Goal: Task Accomplishment & Management: Use online tool/utility

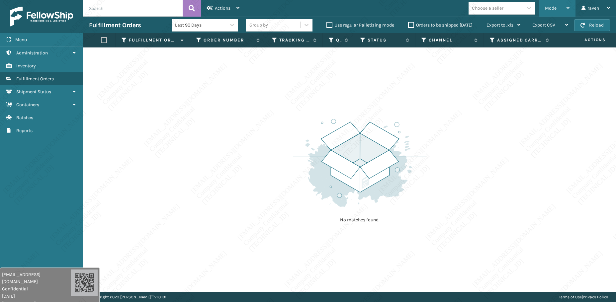
click at [551, 12] on div "Mode" at bounding box center [557, 8] width 25 height 17
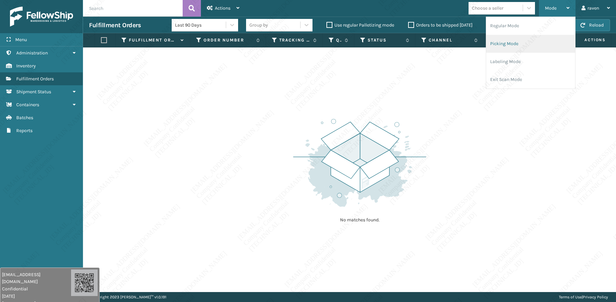
click at [514, 39] on li "Picking Mode" at bounding box center [530, 44] width 89 height 18
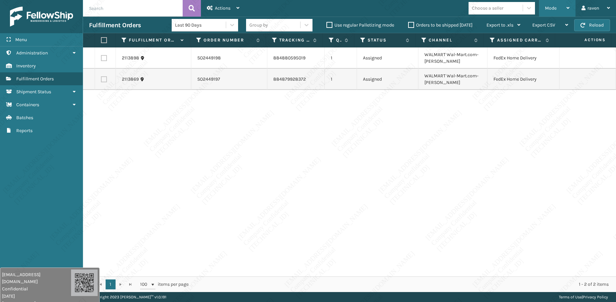
click at [551, 9] on span "Mode" at bounding box center [551, 8] width 12 height 6
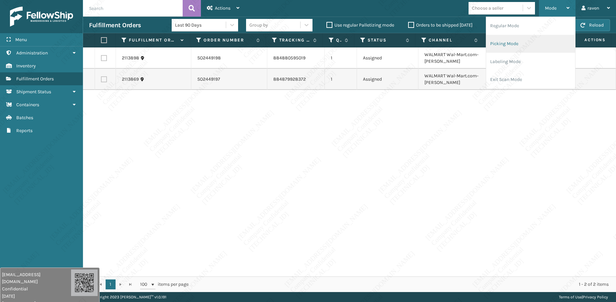
click at [511, 41] on li "Picking Mode" at bounding box center [530, 44] width 89 height 18
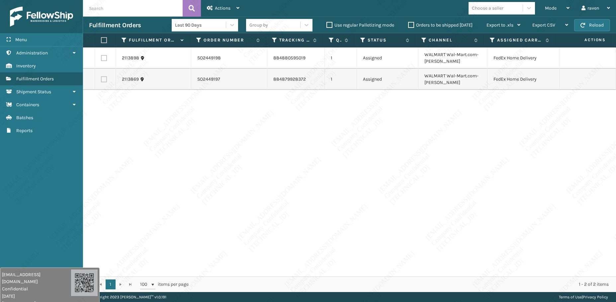
drag, startPoint x: 463, startPoint y: 187, endPoint x: 458, endPoint y: 183, distance: 6.6
click at [463, 187] on div "2113898 SO2449198 884880595019 1 Assigned WALMART Wal-Mart.com-[PERSON_NAME] Fe…" at bounding box center [349, 162] width 533 height 229
click at [555, 9] on span "Mode" at bounding box center [551, 8] width 12 height 6
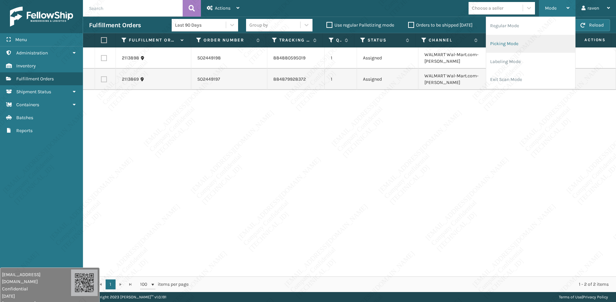
click at [508, 38] on li "Picking Mode" at bounding box center [530, 44] width 89 height 18
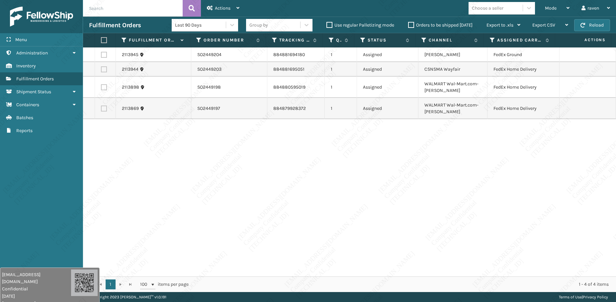
drag, startPoint x: 104, startPoint y: 54, endPoint x: 131, endPoint y: 47, distance: 28.0
click at [104, 54] on label at bounding box center [104, 55] width 6 height 6
click at [101, 54] on input "checkbox" at bounding box center [101, 54] width 0 height 4
checkbox input "true"
click at [222, 7] on span "Actions" at bounding box center [223, 8] width 16 height 6
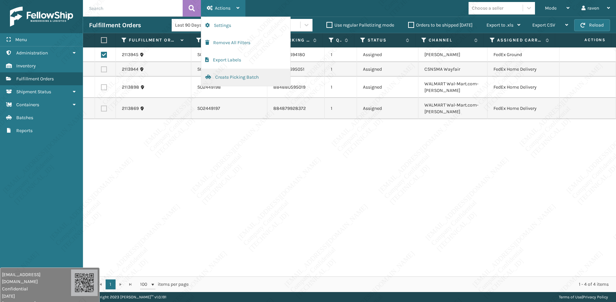
click at [235, 77] on button "Create Picking Batch" at bounding box center [245, 77] width 89 height 17
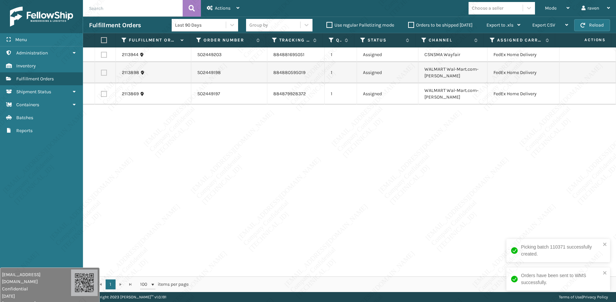
click at [105, 40] on label at bounding box center [104, 40] width 6 height 6
click at [101, 40] on input "checkbox" at bounding box center [101, 40] width 0 height 4
checkbox input "true"
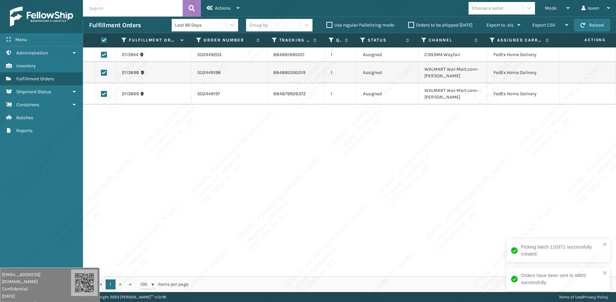
checkbox input "true"
click at [233, 5] on div "Actions" at bounding box center [223, 8] width 33 height 17
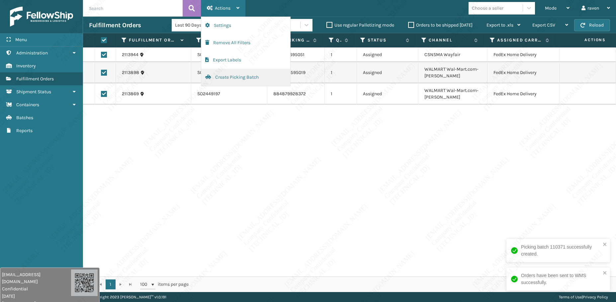
click at [222, 79] on button "Create Picking Batch" at bounding box center [245, 77] width 89 height 17
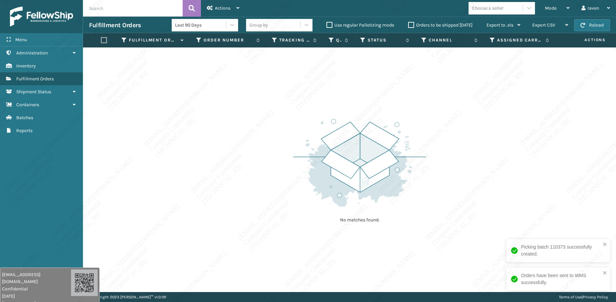
click at [227, 117] on div "No matches found." at bounding box center [349, 170] width 533 height 245
click at [550, 10] on span "Mode" at bounding box center [551, 8] width 12 height 6
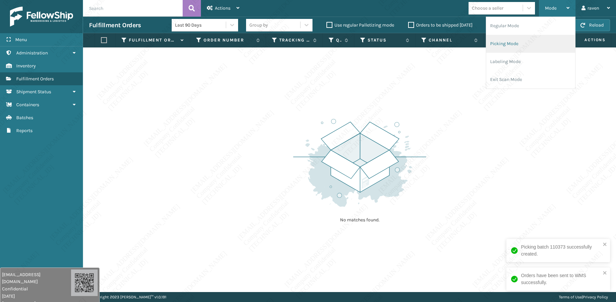
click at [512, 47] on li "Picking Mode" at bounding box center [530, 44] width 89 height 18
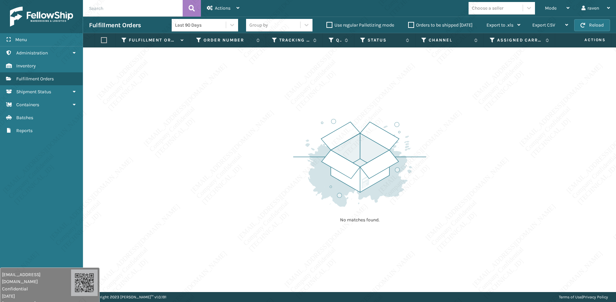
click at [299, 186] on img at bounding box center [359, 163] width 133 height 92
click at [545, 7] on div "Mode Regular Mode Picking Mode Labeling Mode Exit Scan Mode" at bounding box center [557, 8] width 37 height 17
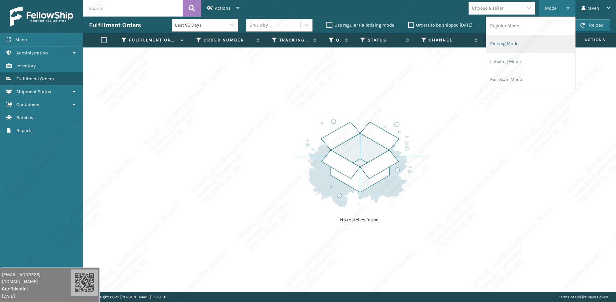
click at [523, 46] on li "Picking Mode" at bounding box center [530, 44] width 89 height 18
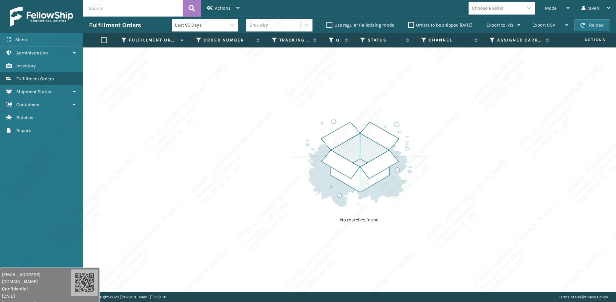
click at [159, 178] on div "No matches found." at bounding box center [349, 170] width 533 height 245
click at [554, 7] on span "Mode" at bounding box center [551, 8] width 12 height 6
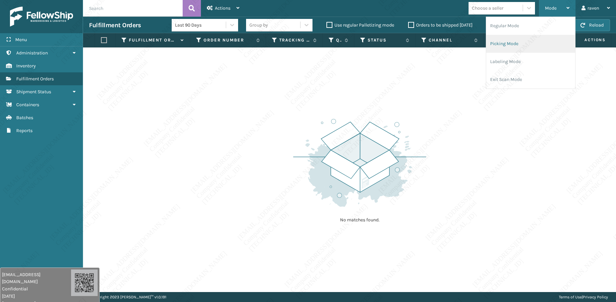
click at [506, 47] on li "Picking Mode" at bounding box center [530, 44] width 89 height 18
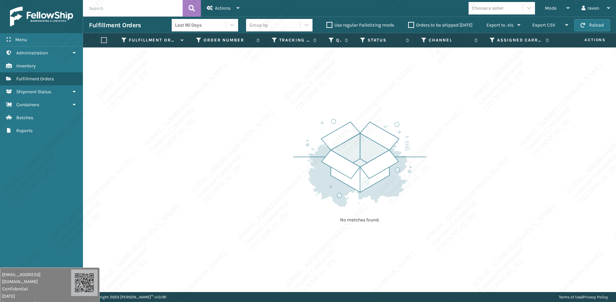
click at [454, 123] on div "No matches found." at bounding box center [349, 170] width 533 height 245
click at [562, 9] on div "Mode" at bounding box center [557, 8] width 25 height 17
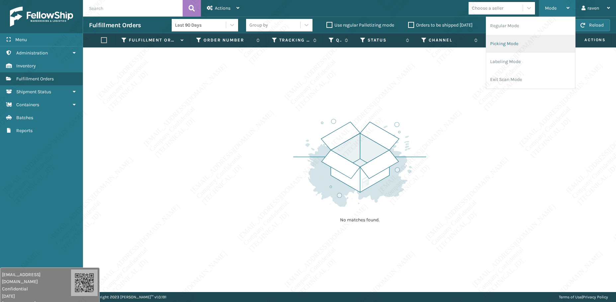
click at [527, 42] on li "Picking Mode" at bounding box center [530, 44] width 89 height 18
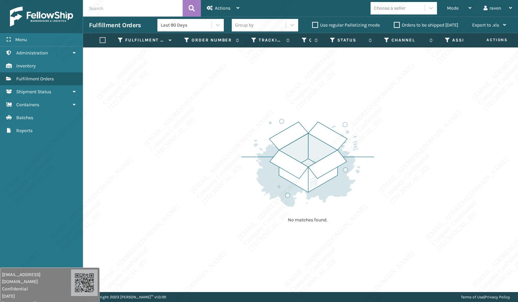
click at [476, 103] on div "No matches found." at bounding box center [300, 170] width 435 height 245
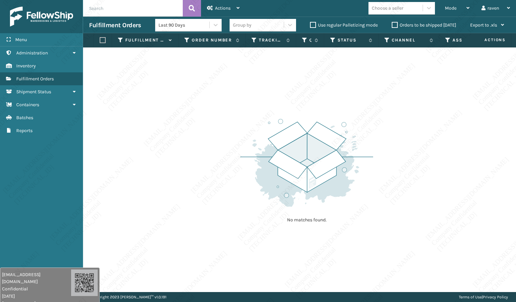
drag, startPoint x: 469, startPoint y: 141, endPoint x: 515, endPoint y: 145, distance: 46.4
click at [469, 142] on div "No matches found." at bounding box center [299, 170] width 433 height 245
click at [466, 206] on div "No matches found." at bounding box center [300, 170] width 434 height 245
click at [321, 157] on img at bounding box center [307, 163] width 133 height 92
click at [157, 124] on div "No matches found." at bounding box center [300, 170] width 434 height 245
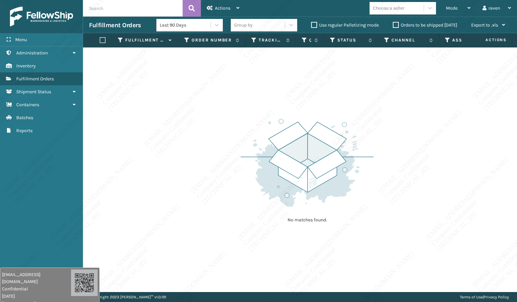
drag, startPoint x: 151, startPoint y: 117, endPoint x: 159, endPoint y: 124, distance: 10.6
click at [159, 124] on div "No matches found." at bounding box center [300, 170] width 434 height 245
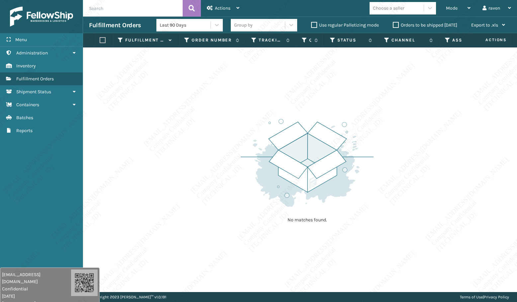
click at [159, 124] on div "No matches found." at bounding box center [300, 170] width 434 height 245
click at [172, 123] on div "No matches found." at bounding box center [300, 170] width 434 height 245
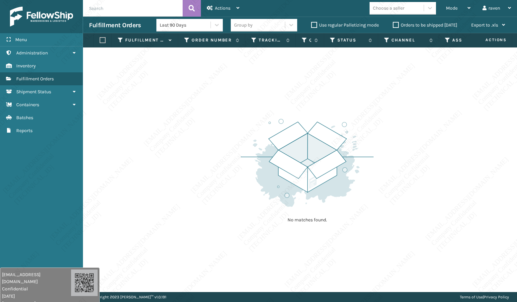
click at [172, 123] on div "No matches found." at bounding box center [300, 170] width 434 height 245
click at [180, 124] on div "No matches found." at bounding box center [300, 170] width 434 height 245
click at [187, 126] on div "No matches found." at bounding box center [300, 170] width 434 height 245
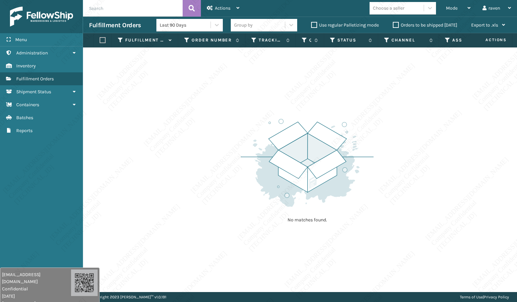
click at [187, 126] on div "No matches found." at bounding box center [300, 170] width 434 height 245
click at [180, 144] on div "No matches found." at bounding box center [300, 170] width 434 height 245
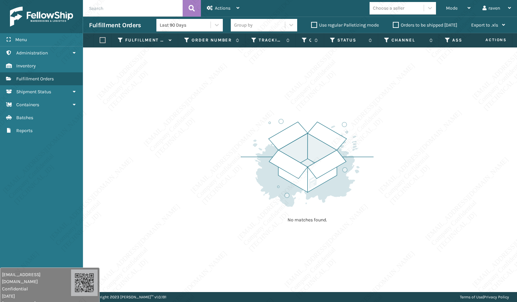
click at [180, 144] on div "No matches found." at bounding box center [300, 170] width 434 height 245
drag, startPoint x: 455, startPoint y: 14, endPoint x: 452, endPoint y: 21, distance: 8.1
click at [455, 14] on div "Mode" at bounding box center [458, 8] width 25 height 17
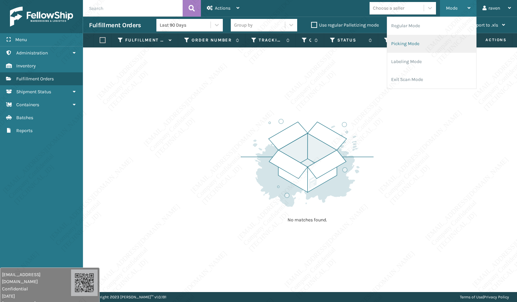
click at [434, 41] on li "Picking Mode" at bounding box center [431, 44] width 89 height 18
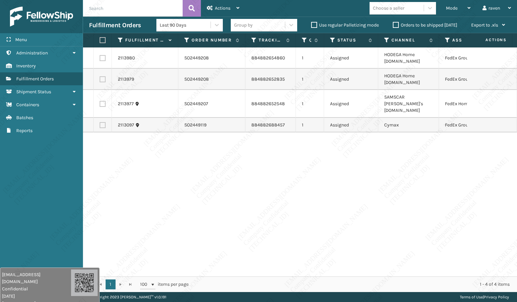
click at [287, 145] on div "2113980 SO2449208 884882654860 1 Assigned HODEGA Home [DOMAIN_NAME] FedEx Groun…" at bounding box center [300, 162] width 434 height 229
click at [105, 103] on label at bounding box center [103, 104] width 6 height 6
click at [100, 103] on input "checkbox" at bounding box center [100, 103] width 0 height 4
checkbox input "true"
click at [215, 7] on div "Actions" at bounding box center [223, 8] width 33 height 17
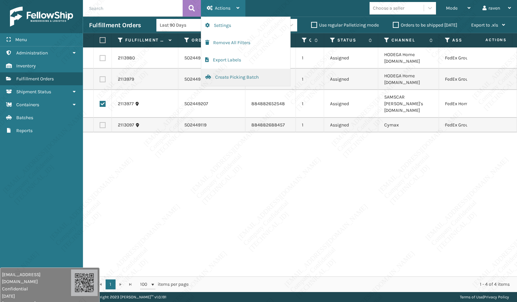
click at [241, 80] on button "Create Picking Batch" at bounding box center [245, 77] width 89 height 17
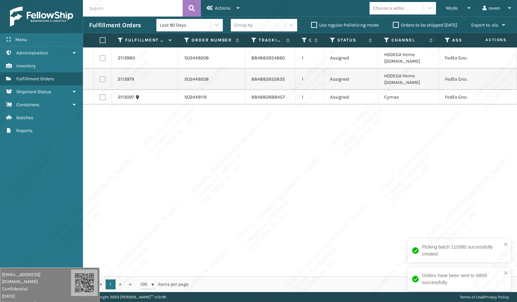
scroll to position [0, 40]
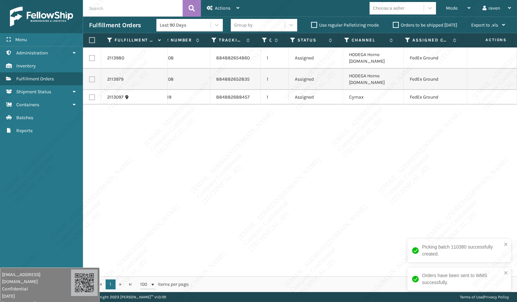
click at [92, 42] on label at bounding box center [91, 40] width 4 height 6
click at [89, 42] on input "checkbox" at bounding box center [89, 40] width 0 height 4
checkbox input "true"
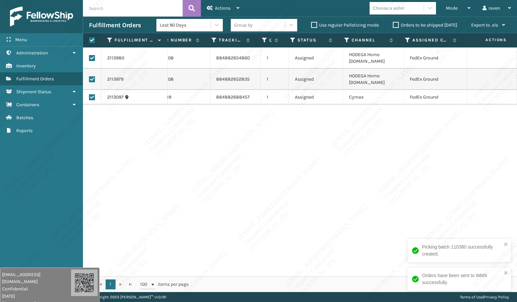
checkbox input "true"
click at [221, 7] on span "Actions" at bounding box center [223, 8] width 16 height 6
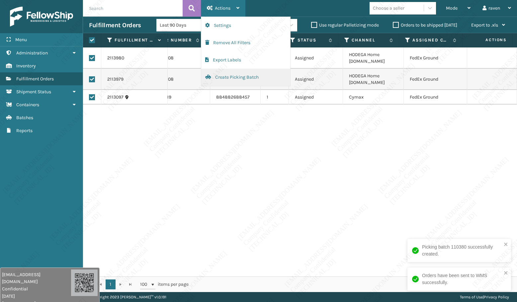
click at [222, 77] on button "Create Picking Batch" at bounding box center [245, 77] width 89 height 17
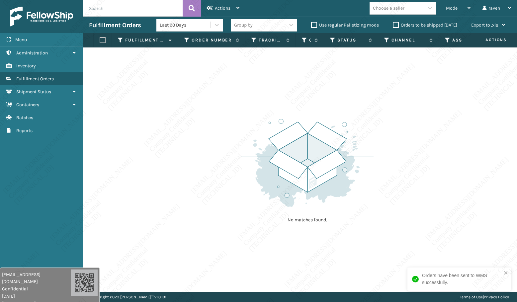
click at [258, 166] on img at bounding box center [307, 163] width 133 height 92
click at [189, 162] on div "No matches found." at bounding box center [300, 170] width 434 height 245
click at [184, 161] on div "No matches found." at bounding box center [300, 170] width 434 height 245
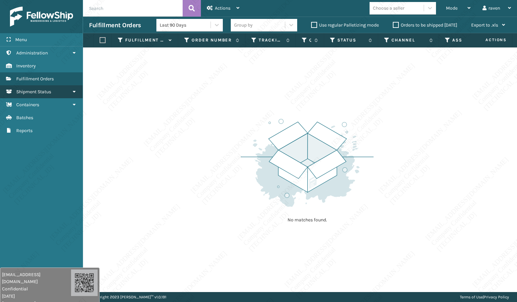
click at [19, 97] on link "Reports Shipment Status" at bounding box center [41, 91] width 83 height 13
click at [19, 96] on link "Reports Shipment Status" at bounding box center [41, 91] width 83 height 13
click at [20, 82] on link "Reports Fulfillment Orders" at bounding box center [41, 78] width 83 height 13
click at [19, 82] on link "Reports Fulfillment Orders" at bounding box center [41, 78] width 83 height 13
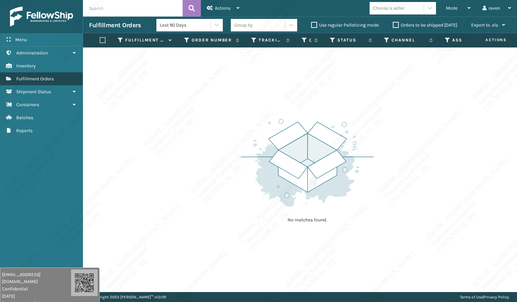
click at [20, 82] on link "Reports Fulfillment Orders" at bounding box center [41, 78] width 83 height 13
click at [20, 81] on span "Fulfillment Orders" at bounding box center [35, 79] width 38 height 6
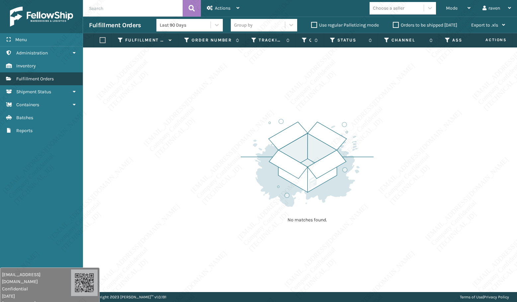
click at [20, 81] on span "Fulfillment Orders" at bounding box center [35, 79] width 38 height 6
click at [24, 81] on span "Fulfillment Orders" at bounding box center [35, 79] width 38 height 6
click at [26, 81] on span "Fulfillment Orders" at bounding box center [35, 79] width 38 height 6
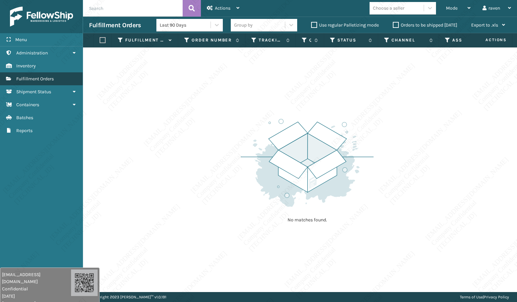
click at [27, 81] on span "Fulfillment Orders" at bounding box center [35, 79] width 38 height 6
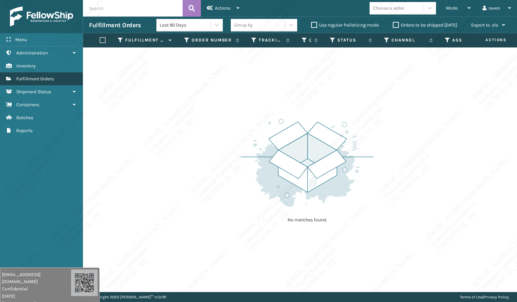
click at [27, 81] on span "Fulfillment Orders" at bounding box center [35, 79] width 38 height 6
click at [27, 83] on link "Reports Fulfillment Orders" at bounding box center [41, 78] width 83 height 13
click at [417, 158] on div "No matches found." at bounding box center [300, 170] width 434 height 245
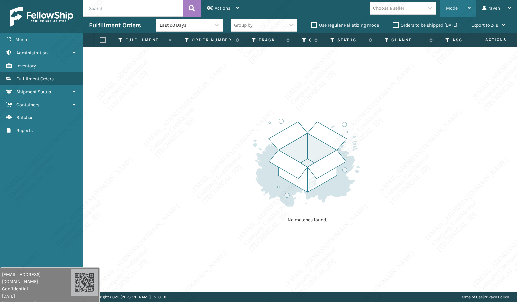
click at [457, 7] on span "Mode" at bounding box center [452, 8] width 12 height 6
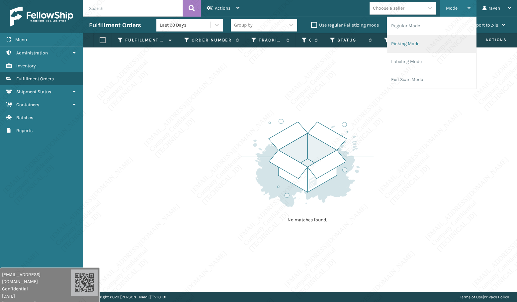
click at [430, 39] on li "Picking Mode" at bounding box center [431, 44] width 89 height 18
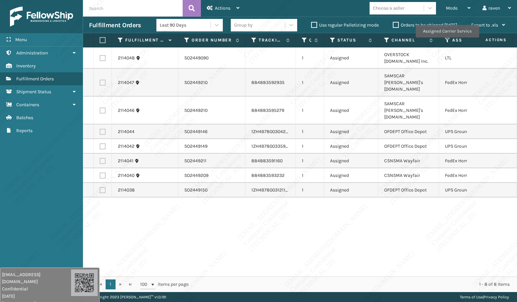
click at [446, 38] on icon at bounding box center [447, 40] width 5 height 6
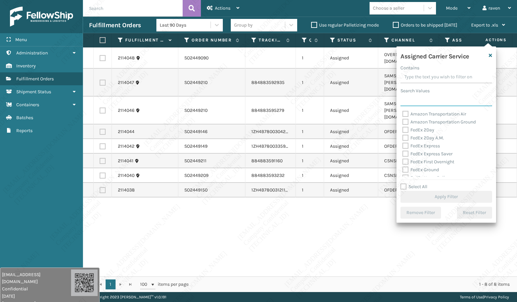
click at [428, 99] on input "Search Values" at bounding box center [447, 100] width 92 height 12
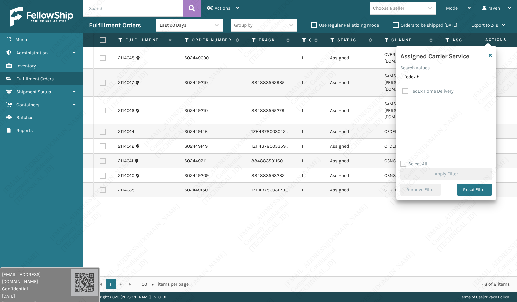
type input "fedex h"
click at [423, 91] on label "FedEx Home Delivery" at bounding box center [428, 91] width 51 height 6
click at [403, 91] on input "FedEx Home Delivery" at bounding box center [403, 89] width 0 height 4
checkbox input "true"
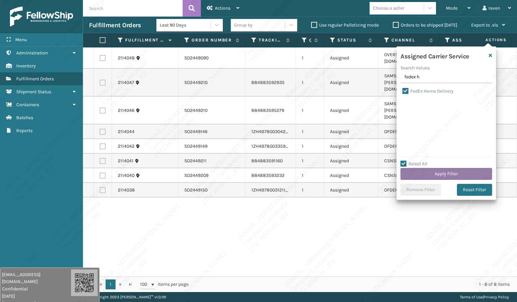
click at [444, 173] on button "Apply Filter" at bounding box center [447, 174] width 92 height 12
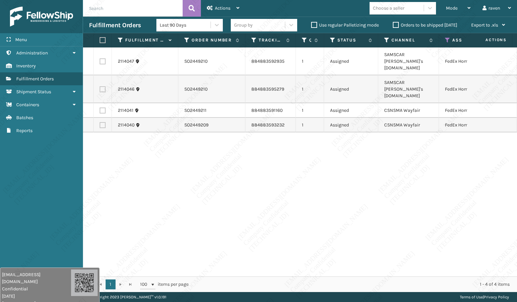
click at [101, 42] on label at bounding box center [102, 40] width 4 height 6
click at [100, 42] on input "checkbox" at bounding box center [100, 40] width 0 height 4
checkbox input "true"
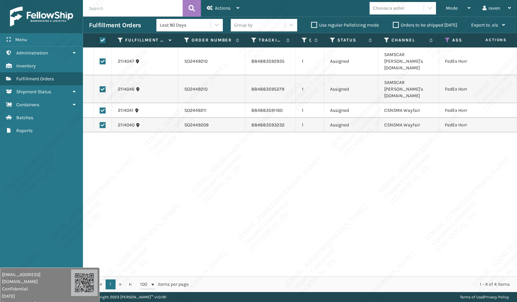
checkbox input "true"
click at [240, 6] on icon at bounding box center [238, 8] width 3 height 5
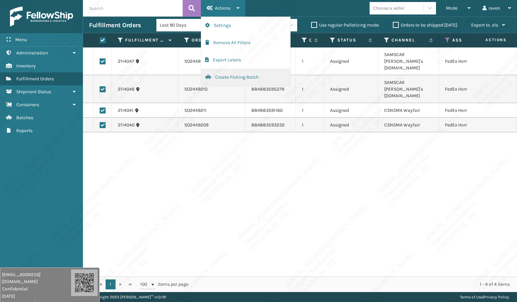
click at [231, 77] on button "Create Picking Batch" at bounding box center [245, 77] width 89 height 17
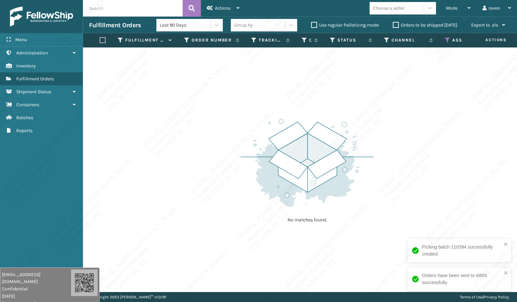
click at [446, 38] on icon at bounding box center [447, 40] width 5 height 6
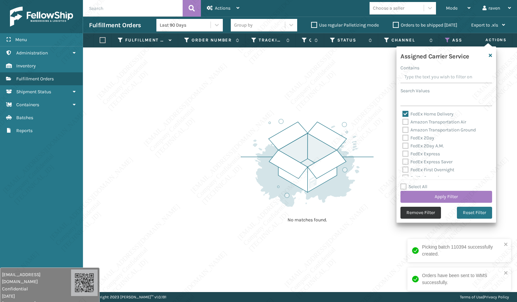
click at [418, 213] on button "Remove Filter" at bounding box center [421, 213] width 41 height 12
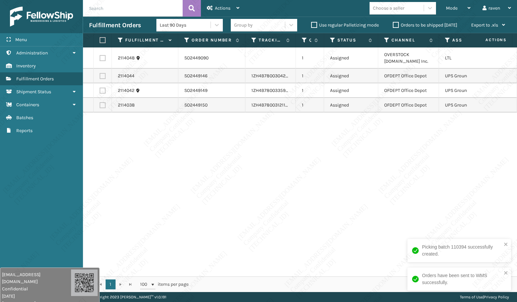
click at [103, 75] on label at bounding box center [103, 76] width 6 height 6
click at [100, 75] on input "checkbox" at bounding box center [100, 75] width 0 height 4
checkbox input "true"
click at [104, 90] on label at bounding box center [103, 91] width 6 height 6
click at [100, 90] on input "checkbox" at bounding box center [100, 90] width 0 height 4
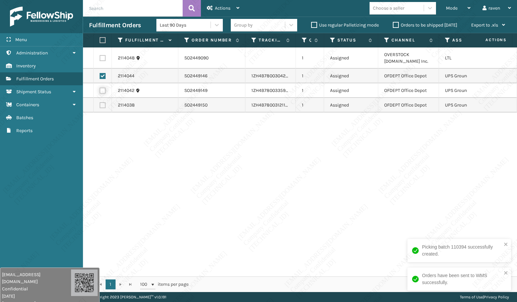
checkbox input "true"
drag, startPoint x: 105, startPoint y: 105, endPoint x: 143, endPoint y: 76, distance: 47.6
click at [105, 105] on label at bounding box center [103, 105] width 6 height 6
click at [100, 105] on input "checkbox" at bounding box center [100, 104] width 0 height 4
checkbox input "true"
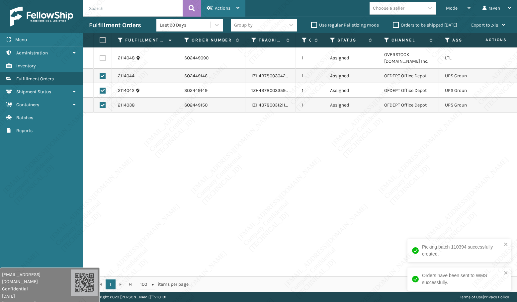
click at [219, 6] on span "Actions" at bounding box center [223, 8] width 16 height 6
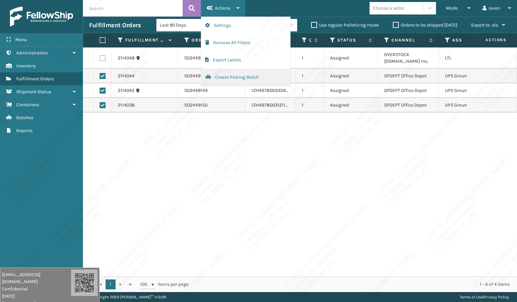
click at [216, 73] on button "Create Picking Batch" at bounding box center [245, 77] width 89 height 17
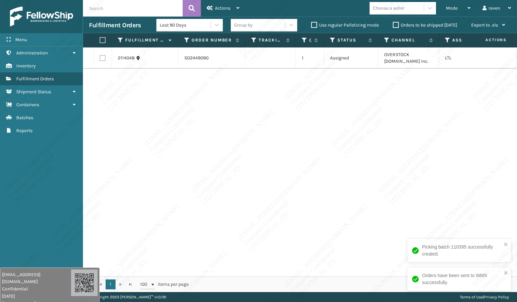
click at [372, 115] on div "2114048 SO2449090 1 Assigned OVERSTOCK [DOMAIN_NAME] Inc. LTL" at bounding box center [300, 162] width 434 height 229
copy td "[DOMAIN_NAME] Inc."
drag, startPoint x: 427, startPoint y: 61, endPoint x: 382, endPoint y: 61, distance: 44.9
click at [382, 61] on td "OVERSTOCK [DOMAIN_NAME] Inc." at bounding box center [408, 58] width 61 height 21
click at [221, 100] on div "2114048 SO2449090 1 Assigned OVERSTOCK [DOMAIN_NAME] Inc. LTL" at bounding box center [300, 162] width 434 height 229
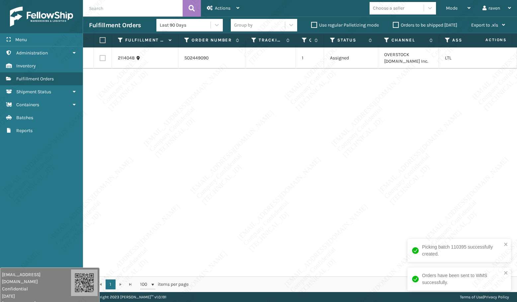
click at [182, 58] on td "SO2449090" at bounding box center [211, 58] width 67 height 21
copy tr "SO2449090"
drag, startPoint x: 214, startPoint y: 57, endPoint x: 175, endPoint y: 56, distance: 39.2
click at [175, 56] on tr "2114048 SO2449090 1 Assigned OVERSTOCK [DOMAIN_NAME] Inc. LTL" at bounding box center [317, 58] width 469 height 21
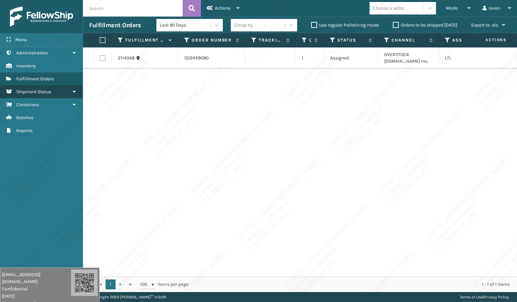
drag, startPoint x: 70, startPoint y: 156, endPoint x: 75, endPoint y: 92, distance: 65.0
click at [70, 153] on div "Menu Reports Administration Reports Inventory Reports Fulfillment Orders Report…" at bounding box center [41, 151] width 83 height 302
copy td "[DOMAIN_NAME] Inc."
drag, startPoint x: 427, startPoint y: 61, endPoint x: 384, endPoint y: 62, distance: 43.2
click at [384, 62] on td "OVERSTOCK [DOMAIN_NAME] Inc." at bounding box center [408, 58] width 61 height 21
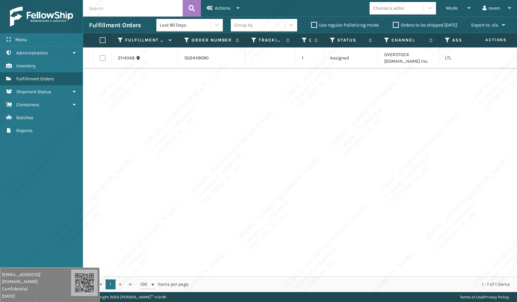
click at [104, 41] on label at bounding box center [102, 40] width 4 height 6
click at [100, 41] on input "checkbox" at bounding box center [100, 40] width 0 height 4
checkbox input "true"
click at [218, 13] on div "Actions" at bounding box center [223, 8] width 33 height 17
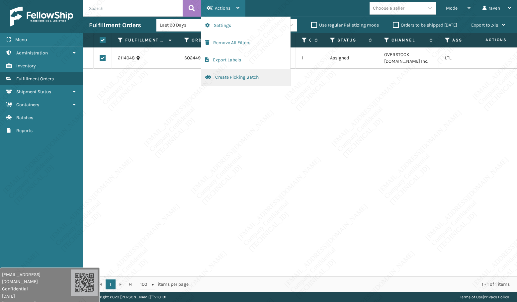
click at [241, 76] on button "Create Picking Batch" at bounding box center [245, 77] width 89 height 17
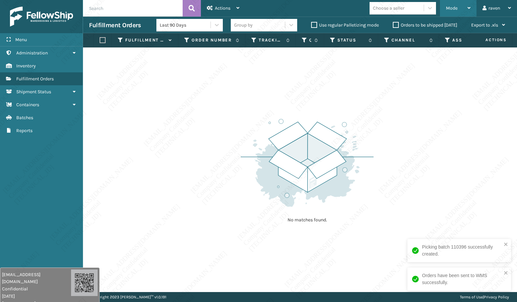
click at [455, 11] on div "Mode" at bounding box center [458, 8] width 25 height 17
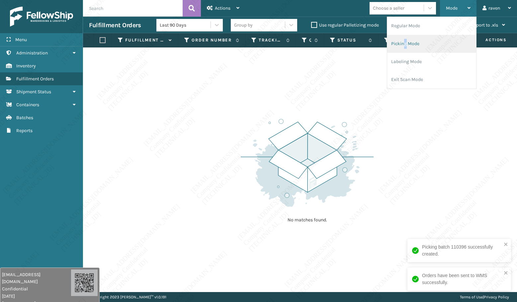
click at [406, 46] on li "Picking Mode" at bounding box center [431, 44] width 89 height 18
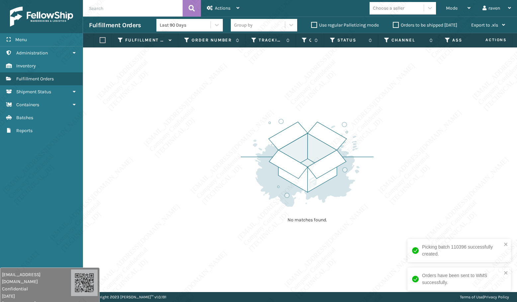
click at [378, 137] on div "No matches found." at bounding box center [300, 170] width 434 height 245
click at [351, 153] on img at bounding box center [307, 163] width 133 height 92
click at [350, 150] on img at bounding box center [307, 163] width 133 height 92
click at [336, 150] on img at bounding box center [307, 163] width 133 height 92
click at [336, 149] on img at bounding box center [307, 163] width 133 height 92
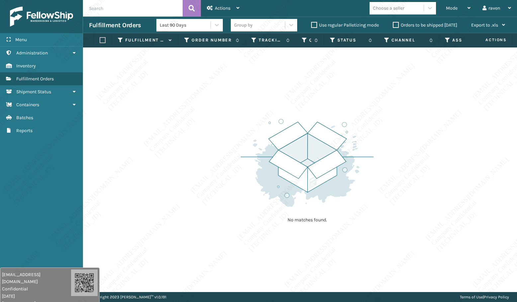
click at [331, 145] on img at bounding box center [307, 163] width 133 height 92
click at [104, 21] on div "Fulfillment Orders Last 90 Days Group by Use regular Palletizing mode Orders to…" at bounding box center [300, 25] width 434 height 17
click at [384, 137] on div "No matches found." at bounding box center [300, 170] width 434 height 245
click at [385, 135] on div "No matches found." at bounding box center [300, 170] width 434 height 245
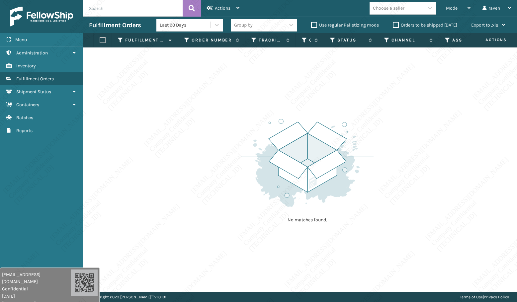
click at [373, 125] on img at bounding box center [307, 163] width 133 height 92
click at [372, 124] on img at bounding box center [307, 163] width 133 height 92
click at [372, 123] on img at bounding box center [307, 163] width 133 height 92
click at [370, 112] on div "No matches found." at bounding box center [307, 170] width 133 height 123
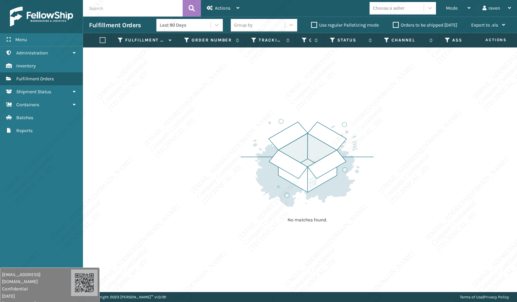
drag, startPoint x: 224, startPoint y: 36, endPoint x: 385, endPoint y: 80, distance: 166.5
click at [385, 80] on div "No matches found." at bounding box center [300, 170] width 434 height 245
click at [314, 84] on div "No matches found." at bounding box center [300, 170] width 434 height 245
click at [316, 84] on div "No matches found." at bounding box center [300, 170] width 434 height 245
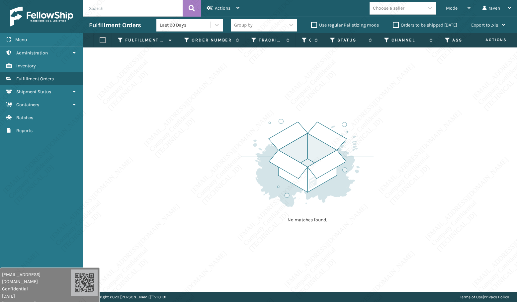
click at [317, 86] on div "No matches found." at bounding box center [300, 170] width 434 height 245
click at [319, 89] on div "No matches found." at bounding box center [300, 170] width 434 height 245
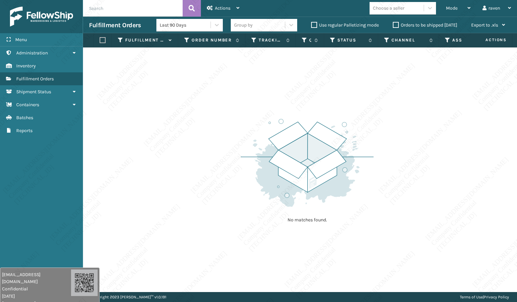
click at [319, 89] on div "No matches found." at bounding box center [300, 170] width 434 height 245
click at [320, 91] on div "No matches found." at bounding box center [300, 170] width 434 height 245
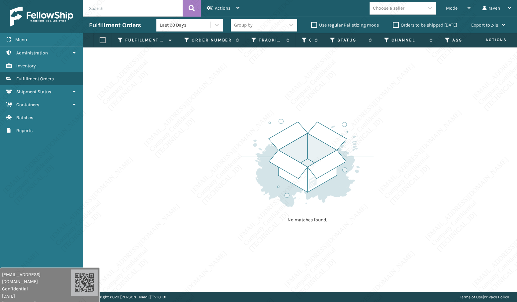
click at [321, 91] on div "No matches found." at bounding box center [300, 170] width 434 height 245
click at [349, 106] on div "No matches found." at bounding box center [300, 170] width 434 height 245
click at [354, 122] on img at bounding box center [307, 163] width 133 height 92
click at [354, 124] on img at bounding box center [307, 163] width 133 height 92
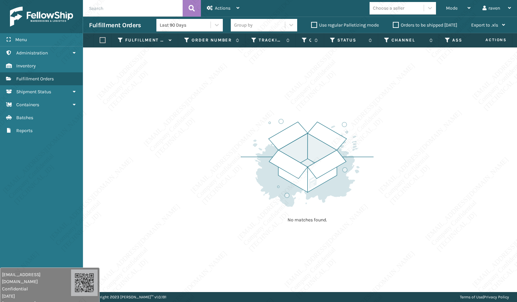
click at [359, 125] on img at bounding box center [307, 163] width 133 height 92
click at [362, 155] on img at bounding box center [307, 163] width 133 height 92
click at [447, 109] on div "No matches found." at bounding box center [300, 170] width 434 height 245
click at [447, 110] on div "No matches found." at bounding box center [300, 170] width 434 height 245
click at [447, 109] on div "No matches found." at bounding box center [300, 170] width 434 height 245
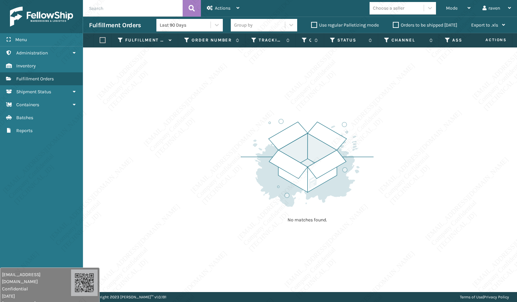
click at [447, 110] on div "No matches found." at bounding box center [300, 170] width 434 height 245
click at [448, 111] on div "No matches found." at bounding box center [300, 170] width 434 height 245
click at [450, 110] on div "No matches found." at bounding box center [300, 170] width 434 height 245
click at [451, 110] on div "No matches found." at bounding box center [300, 170] width 434 height 245
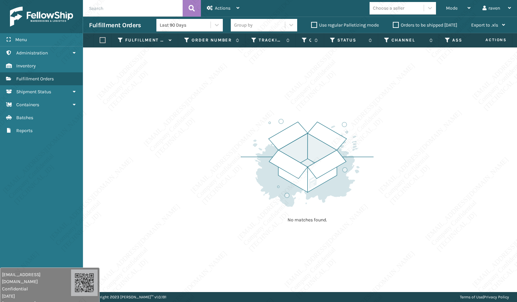
click at [453, 113] on div "No matches found." at bounding box center [300, 170] width 434 height 245
click at [454, 114] on div "No matches found." at bounding box center [300, 170] width 434 height 245
click at [454, 115] on div "No matches found." at bounding box center [300, 170] width 434 height 245
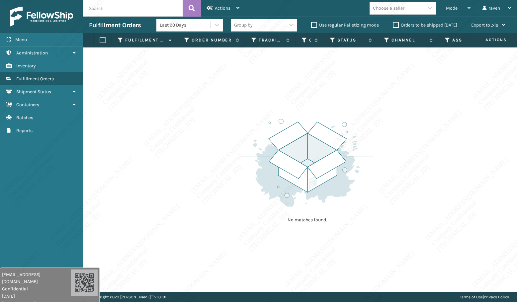
click at [479, 124] on div "No matches found." at bounding box center [300, 170] width 434 height 245
drag, startPoint x: 41, startPoint y: 157, endPoint x: 45, endPoint y: 153, distance: 5.9
click at [42, 158] on div "Menu Reports Administration Reports Inventory Reports Fulfillment Orders Report…" at bounding box center [41, 151] width 83 height 302
click at [455, 7] on span "Mode" at bounding box center [452, 8] width 12 height 6
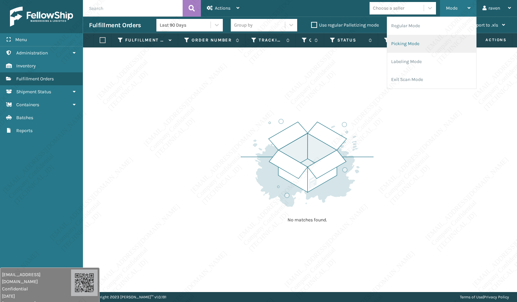
click at [417, 40] on li "Picking Mode" at bounding box center [431, 44] width 89 height 18
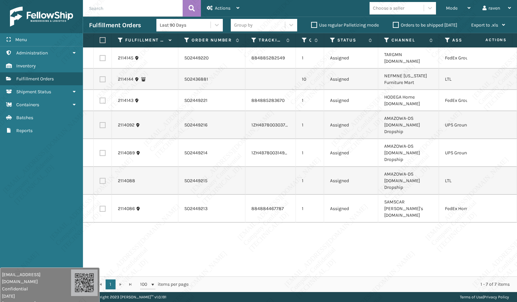
click at [102, 76] on label at bounding box center [103, 79] width 6 height 6
click at [100, 76] on input "checkbox" at bounding box center [100, 78] width 0 height 4
checkbox input "true"
click at [235, 11] on div "Actions" at bounding box center [223, 8] width 33 height 17
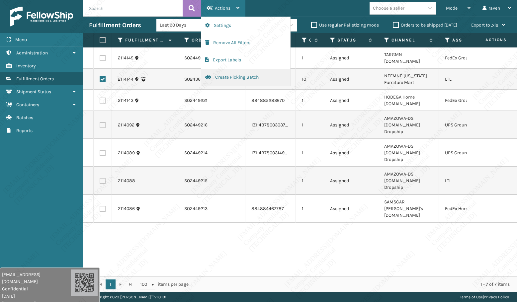
click at [250, 78] on button "Create Picking Batch" at bounding box center [245, 77] width 89 height 17
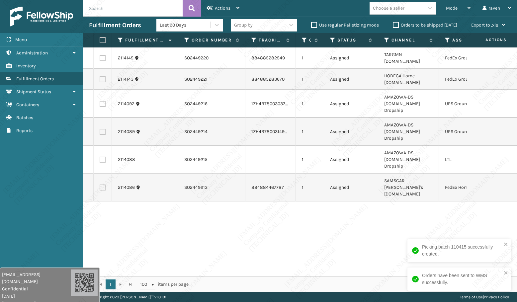
click at [100, 157] on label at bounding box center [103, 160] width 6 height 6
click at [100, 157] on input "checkbox" at bounding box center [100, 159] width 0 height 4
checkbox input "true"
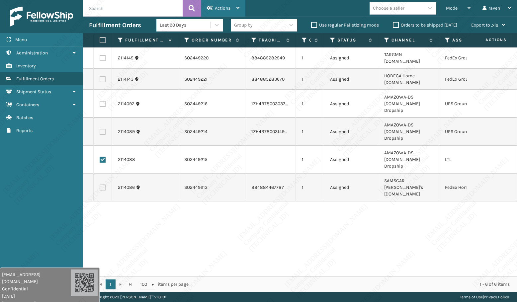
click at [231, 9] on span "Actions" at bounding box center [223, 8] width 16 height 6
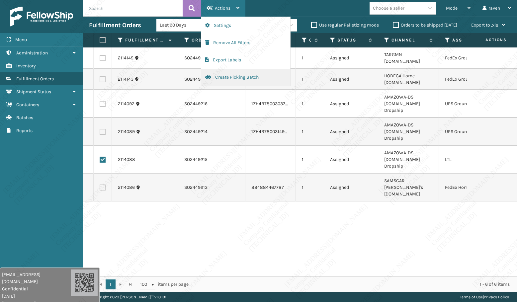
click at [233, 80] on button "Create Picking Batch" at bounding box center [245, 77] width 89 height 17
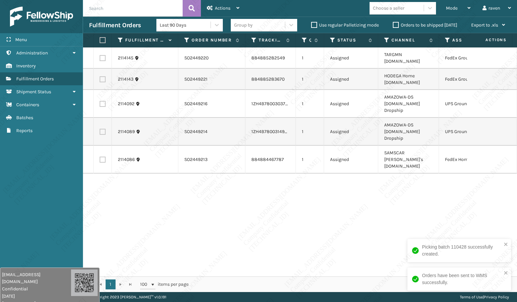
click at [420, 167] on div "2114145 SO2449220 884885282549 1 Assigned TARGMN [DOMAIN_NAME] FedEx Ground 211…" at bounding box center [300, 162] width 434 height 229
click at [104, 157] on label at bounding box center [103, 160] width 6 height 6
click at [100, 157] on input "checkbox" at bounding box center [100, 159] width 0 height 4
checkbox input "true"
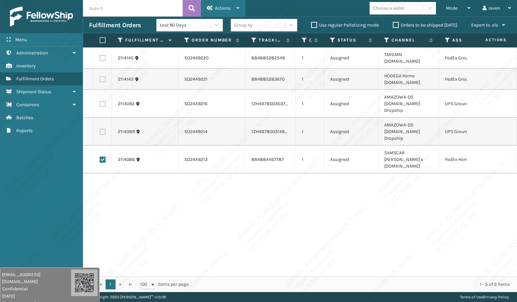
click at [219, 10] on span "Actions" at bounding box center [223, 8] width 16 height 6
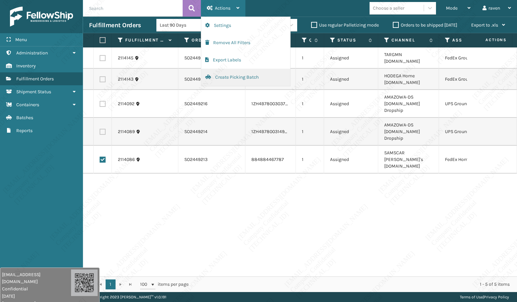
click at [233, 78] on button "Create Picking Batch" at bounding box center [245, 77] width 89 height 17
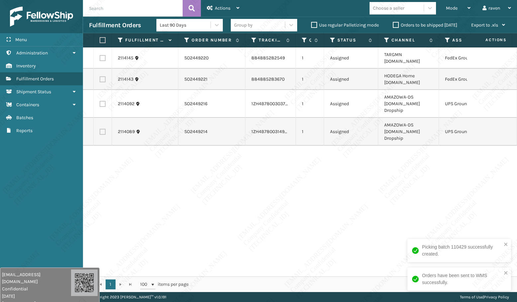
click at [101, 101] on label at bounding box center [103, 104] width 6 height 6
click at [100, 101] on input "checkbox" at bounding box center [100, 103] width 0 height 4
checkbox input "true"
click at [103, 129] on label at bounding box center [103, 132] width 6 height 6
click at [100, 129] on input "checkbox" at bounding box center [100, 131] width 0 height 4
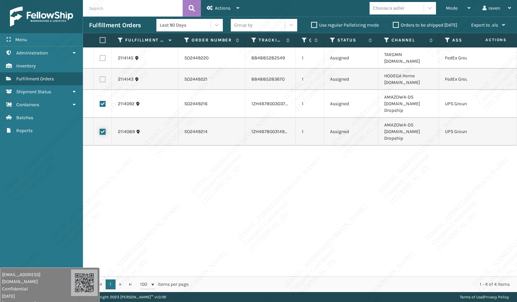
checkbox input "true"
click at [223, 10] on span "Actions" at bounding box center [223, 8] width 16 height 6
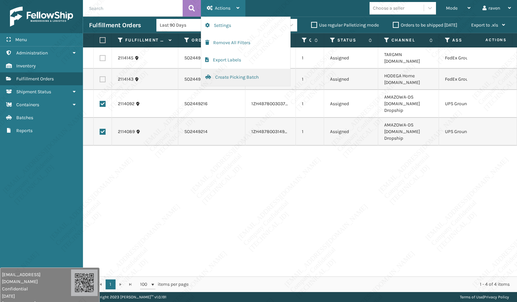
click at [215, 80] on button "Create Picking Batch" at bounding box center [245, 77] width 89 height 17
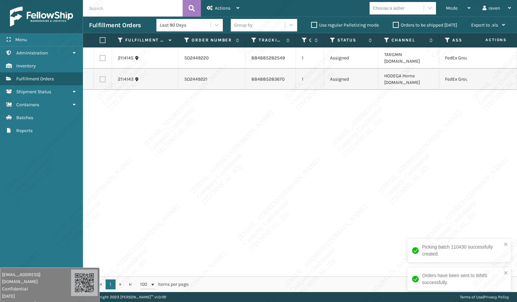
click at [379, 142] on div "2114145 SO2449220 884885282549 1 Assigned TARGMN [DOMAIN_NAME] FedEx Ground 211…" at bounding box center [300, 162] width 434 height 229
click at [103, 39] on label at bounding box center [102, 40] width 4 height 6
click at [100, 39] on input "checkbox" at bounding box center [100, 40] width 0 height 4
checkbox input "true"
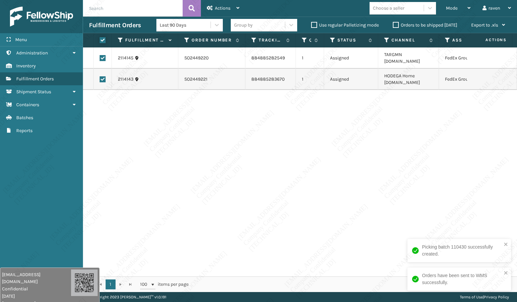
checkbox input "true"
click at [227, 9] on span "Actions" at bounding box center [223, 8] width 16 height 6
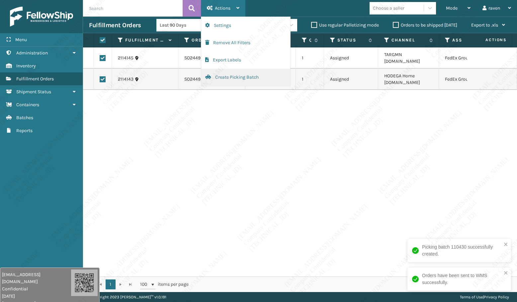
click at [224, 78] on button "Create Picking Batch" at bounding box center [245, 77] width 89 height 17
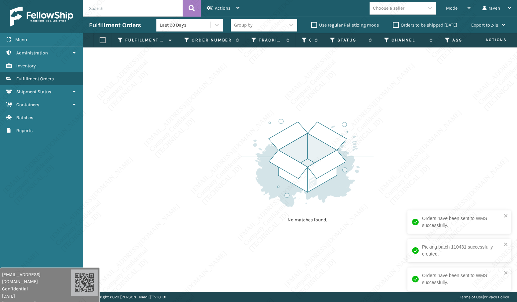
click at [360, 108] on div "No matches found." at bounding box center [300, 170] width 434 height 245
click at [447, 6] on span "Mode" at bounding box center [452, 8] width 12 height 6
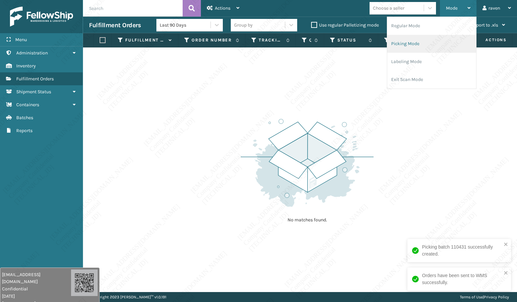
click at [418, 47] on li "Picking Mode" at bounding box center [431, 44] width 89 height 18
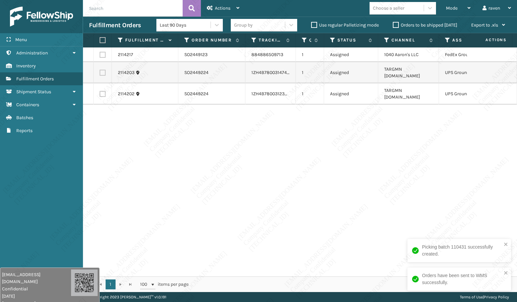
click at [409, 166] on div "2114217 SO2449123 884886509713 1 Assigned 1040 [PERSON_NAME]'s LLC FedEx Ground…" at bounding box center [300, 162] width 434 height 229
click at [104, 71] on label at bounding box center [103, 73] width 6 height 6
click at [100, 71] on input "checkbox" at bounding box center [100, 72] width 0 height 4
checkbox input "true"
click at [104, 91] on label at bounding box center [103, 94] width 6 height 6
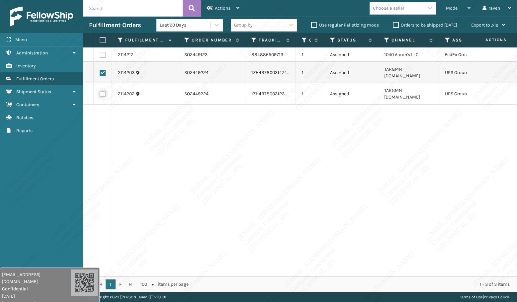
click at [100, 91] on input "checkbox" at bounding box center [100, 93] width 0 height 4
checkbox input "true"
click at [218, 6] on span "Actions" at bounding box center [223, 8] width 16 height 6
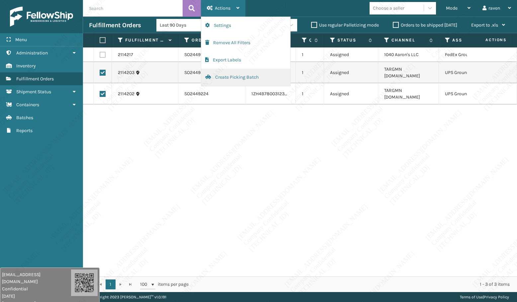
click at [229, 77] on button "Create Picking Batch" at bounding box center [245, 77] width 89 height 17
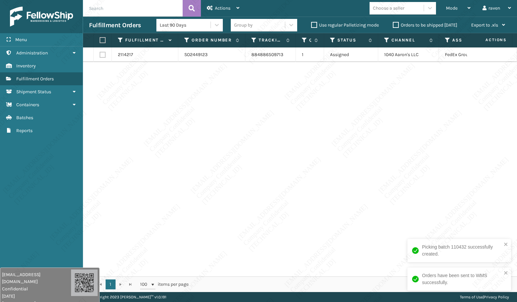
click at [353, 111] on div "2114217 SO2449123 884886509713 1 Assigned 1040 [PERSON_NAME]'s LLC FedEx Ground" at bounding box center [300, 162] width 434 height 229
click at [101, 38] on label at bounding box center [102, 40] width 4 height 6
click at [100, 38] on input "checkbox" at bounding box center [100, 40] width 0 height 4
checkbox input "true"
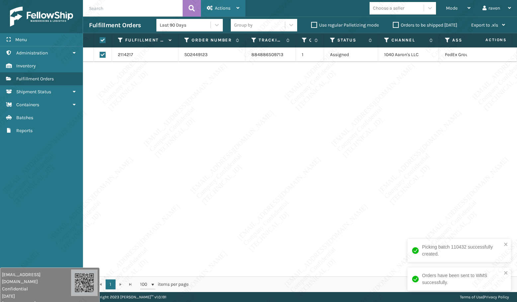
click at [231, 3] on div "Actions" at bounding box center [223, 8] width 33 height 17
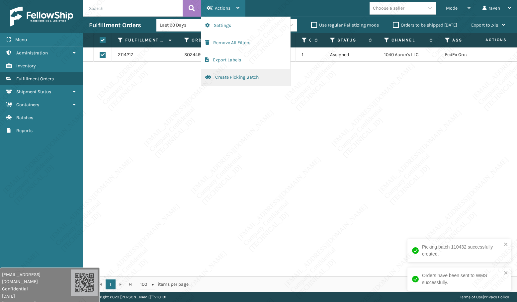
click at [228, 78] on button "Create Picking Batch" at bounding box center [245, 77] width 89 height 17
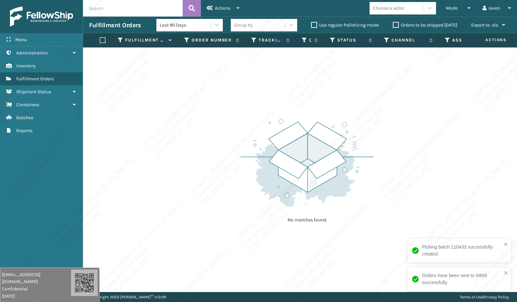
click at [122, 7] on input "text" at bounding box center [133, 8] width 100 height 17
paste input "SO2449123"
click at [95, 9] on input "SO2449123" at bounding box center [133, 8] width 100 height 17
click at [194, 7] on icon at bounding box center [192, 8] width 6 height 10
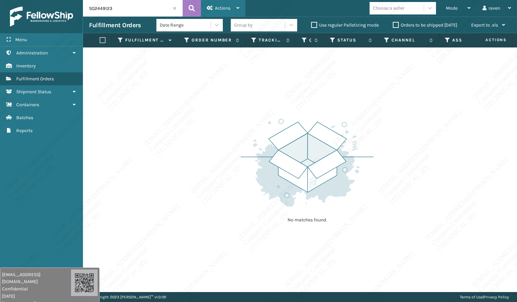
click at [220, 8] on span "Actions" at bounding box center [223, 8] width 16 height 6
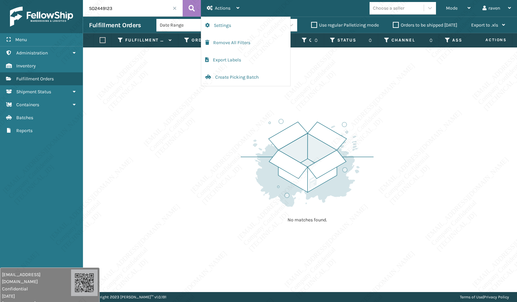
click at [163, 78] on div "No matches found." at bounding box center [300, 170] width 434 height 245
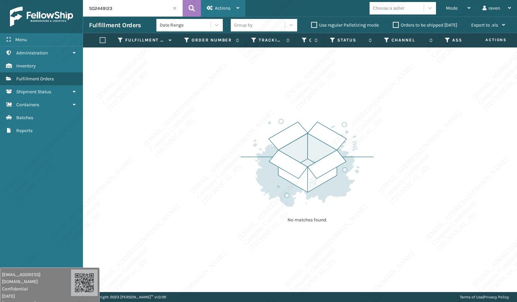
click at [218, 8] on span "Actions" at bounding box center [223, 8] width 16 height 6
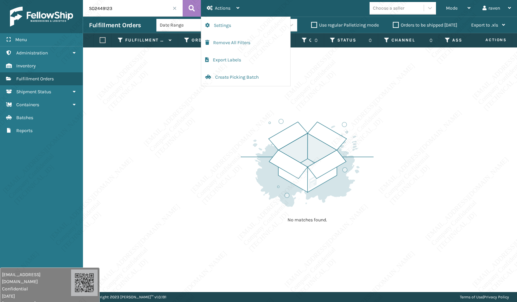
click at [171, 94] on div "No matches found." at bounding box center [300, 170] width 434 height 245
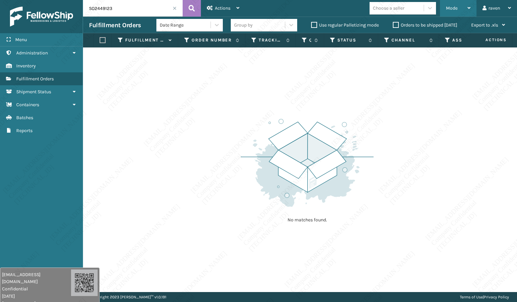
click at [442, 9] on div "Mode Regular Mode Picking Mode Labeling Mode Exit Scan Mode" at bounding box center [458, 8] width 37 height 17
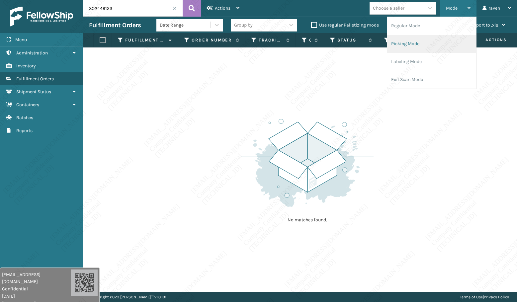
click at [419, 46] on li "Picking Mode" at bounding box center [431, 44] width 89 height 18
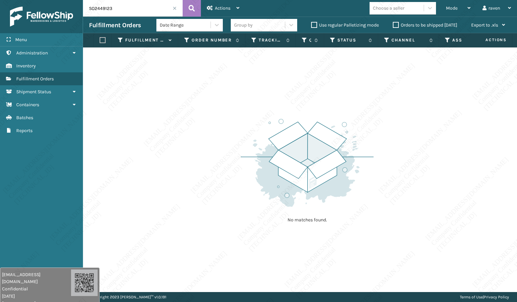
click at [133, 7] on input "SO2449123" at bounding box center [133, 8] width 100 height 17
click at [198, 9] on button at bounding box center [192, 8] width 18 height 17
click at [446, 10] on span "Mode" at bounding box center [452, 8] width 12 height 6
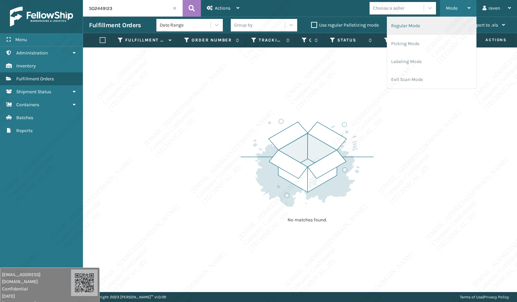
click at [427, 29] on li "Regular Mode" at bounding box center [431, 26] width 89 height 18
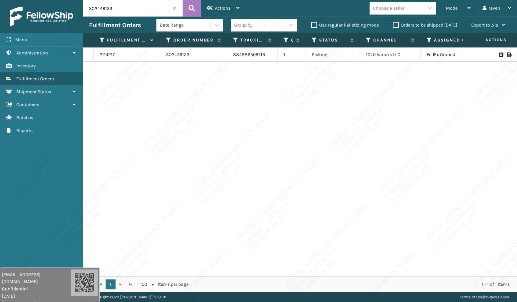
click at [127, 9] on input "SO2449123" at bounding box center [133, 8] width 100 height 17
paste input "224"
type input "SO2449224"
click at [190, 7] on icon at bounding box center [192, 8] width 6 height 10
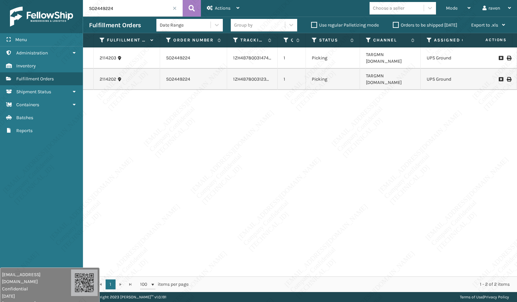
click at [172, 8] on input "SO2449224" at bounding box center [133, 8] width 100 height 17
click at [176, 8] on span at bounding box center [175, 8] width 4 height 4
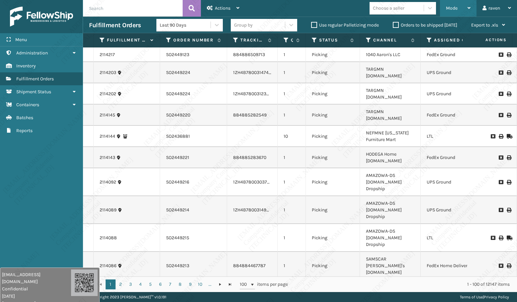
click at [449, 7] on span "Mode" at bounding box center [452, 8] width 12 height 6
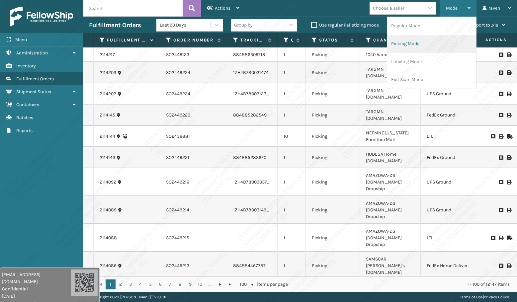
click at [426, 43] on li "Picking Mode" at bounding box center [431, 44] width 89 height 18
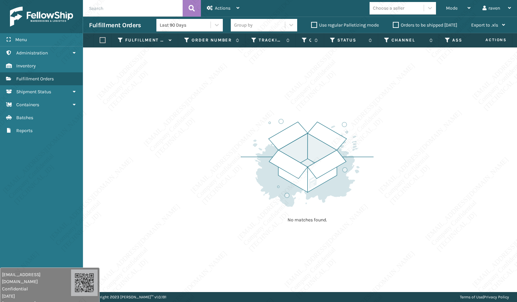
click at [347, 151] on img at bounding box center [307, 163] width 133 height 92
click at [449, 5] on div "Mode" at bounding box center [458, 8] width 25 height 17
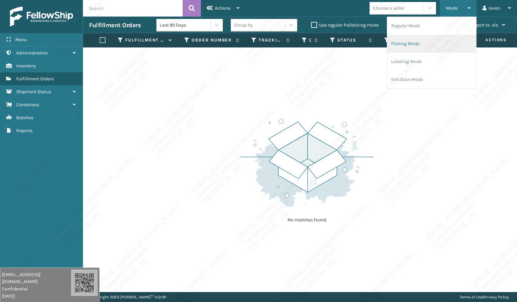
click at [432, 40] on li "Picking Mode" at bounding box center [431, 44] width 89 height 18
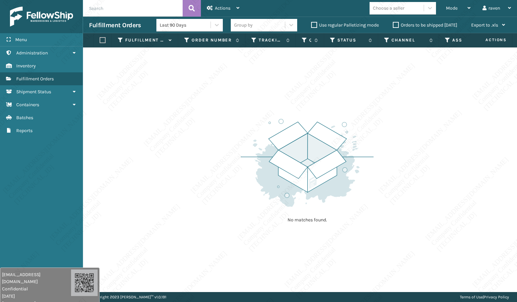
click at [380, 176] on div "No matches found." at bounding box center [300, 170] width 434 height 245
click at [363, 217] on div "No matches found." at bounding box center [307, 170] width 133 height 123
click at [459, 6] on div "Mode" at bounding box center [458, 8] width 25 height 17
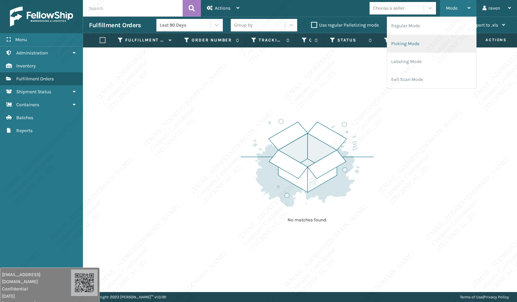
click at [429, 43] on li "Picking Mode" at bounding box center [431, 44] width 89 height 18
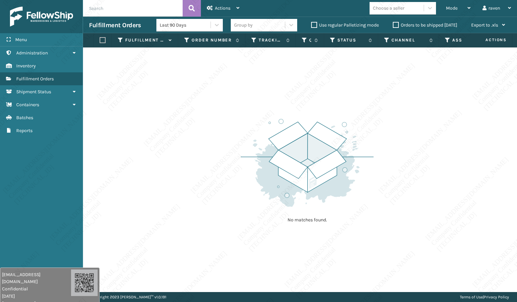
click at [355, 152] on img at bounding box center [307, 163] width 133 height 92
click at [222, 203] on div "No matches found." at bounding box center [300, 170] width 434 height 245
click at [463, 11] on div "Mode" at bounding box center [458, 8] width 25 height 17
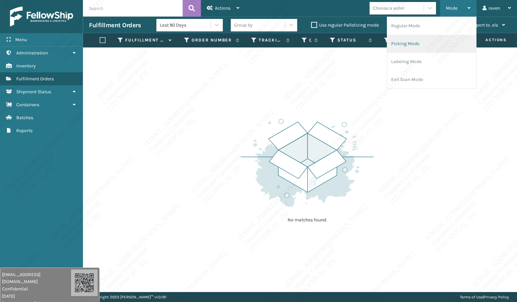
click at [412, 46] on li "Picking Mode" at bounding box center [431, 44] width 89 height 18
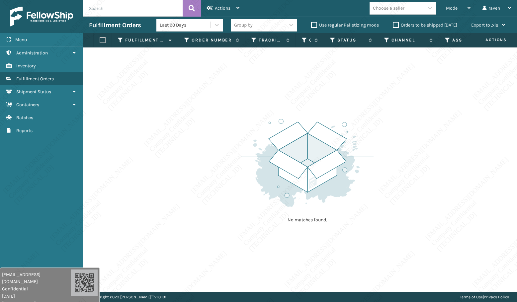
click at [356, 123] on img at bounding box center [307, 163] width 133 height 92
click at [384, 251] on div "No matches found." at bounding box center [300, 170] width 434 height 245
drag, startPoint x: 222, startPoint y: 104, endPoint x: 274, endPoint y: 56, distance: 70.5
click at [224, 101] on div "No matches found." at bounding box center [300, 170] width 434 height 245
click at [457, 9] on span "Mode" at bounding box center [452, 8] width 12 height 6
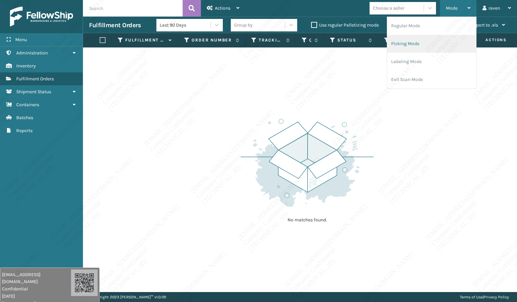
click at [431, 41] on li "Picking Mode" at bounding box center [431, 44] width 89 height 18
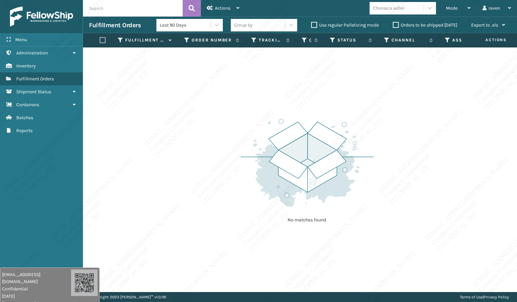
click at [381, 137] on div "No matches found." at bounding box center [300, 170] width 434 height 245
click at [362, 184] on img at bounding box center [307, 163] width 133 height 92
click at [362, 186] on img at bounding box center [307, 163] width 133 height 92
click at [204, 174] on div "No matches found." at bounding box center [300, 170] width 434 height 245
